Goal: Transaction & Acquisition: Purchase product/service

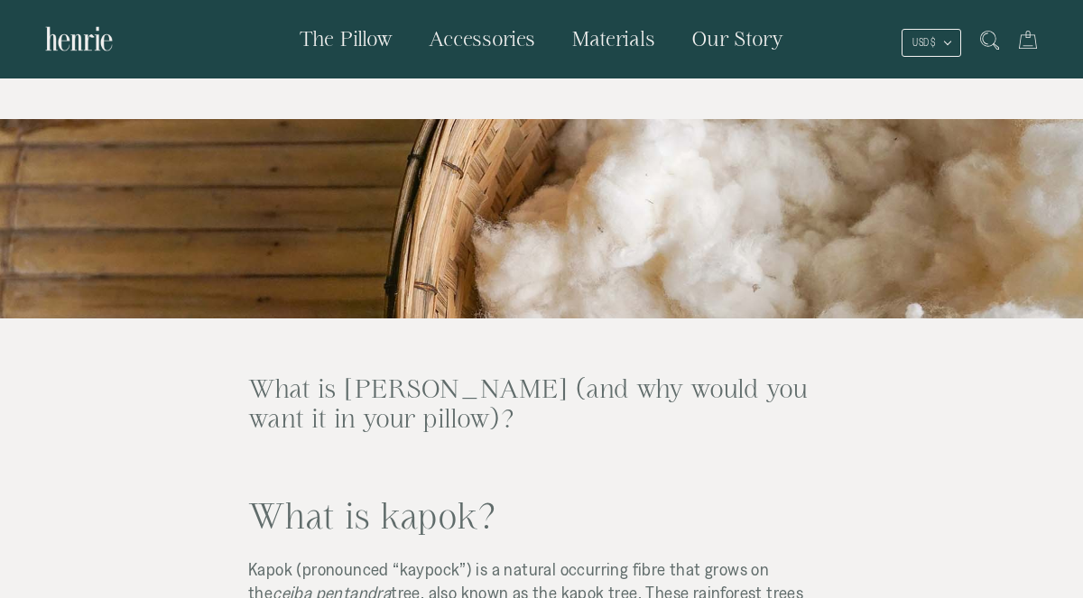
scroll to position [2073, 0]
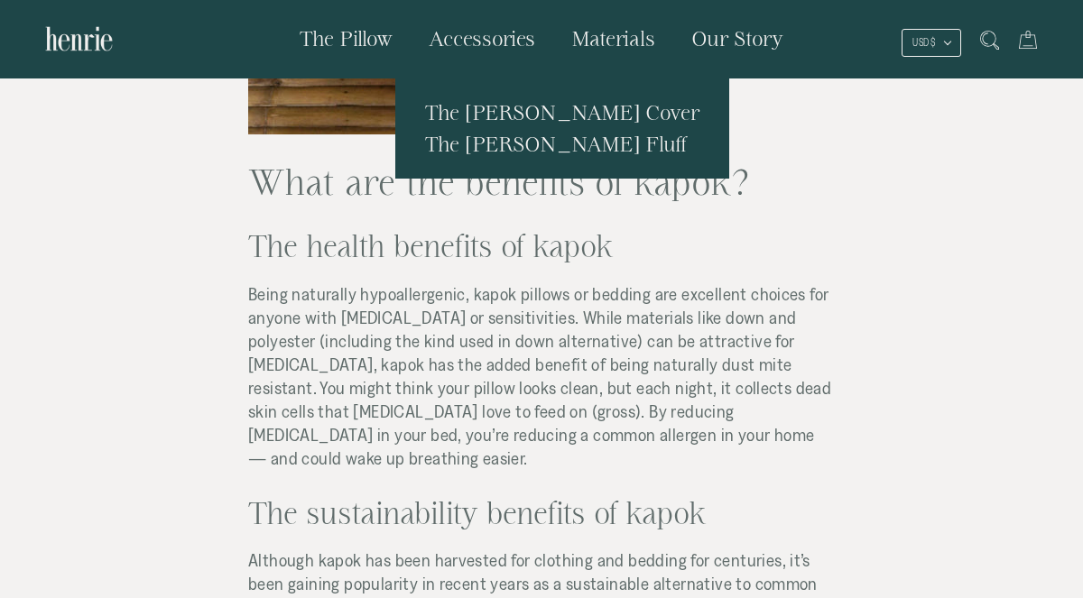
click at [517, 109] on span "The [PERSON_NAME] Cover" at bounding box center [562, 112] width 274 height 23
